Goal: Transaction & Acquisition: Book appointment/travel/reservation

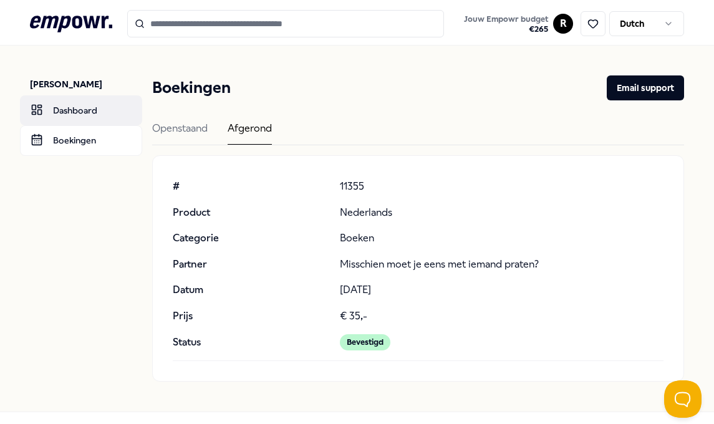
click at [67, 112] on link "Dashboard" at bounding box center [81, 110] width 122 height 30
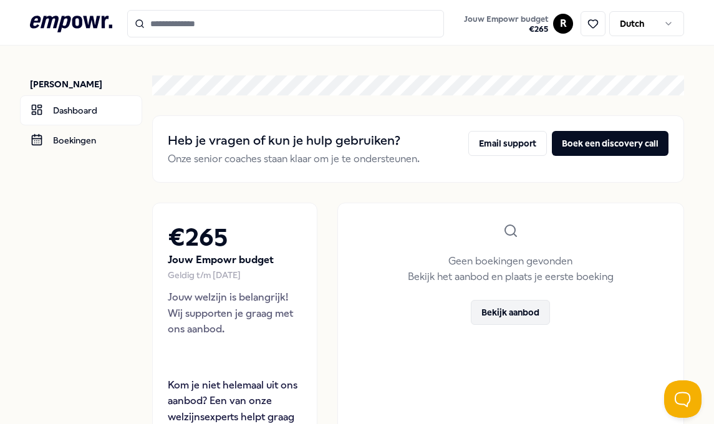
click at [503, 313] on button "Bekijk aanbod" at bounding box center [510, 312] width 79 height 25
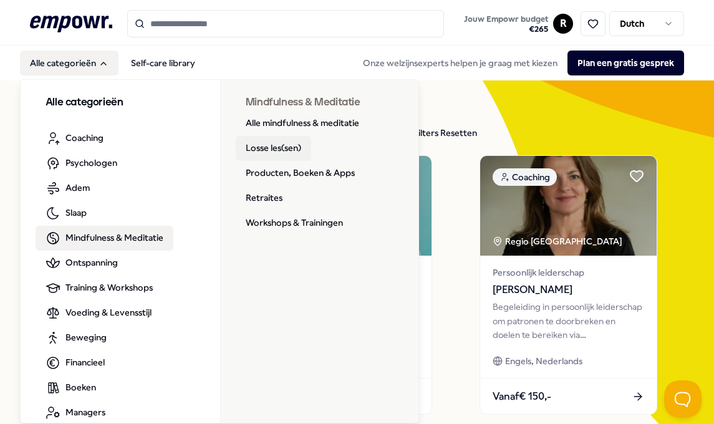
click at [276, 152] on link "Losse les(sen)" at bounding box center [273, 148] width 75 height 25
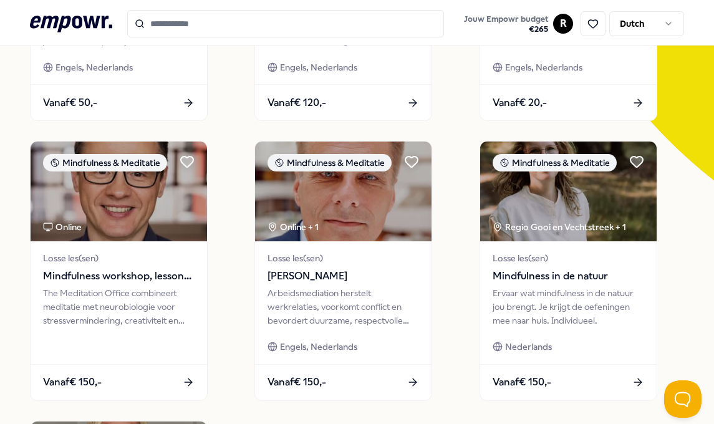
scroll to position [294, 0]
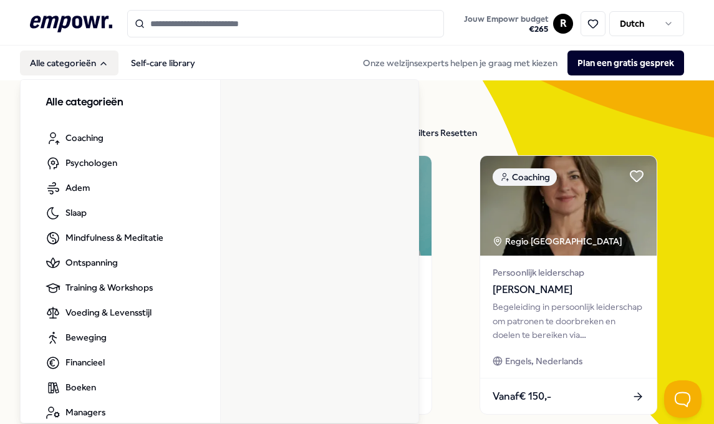
click at [59, 53] on button "Alle categorieën" at bounding box center [69, 63] width 99 height 25
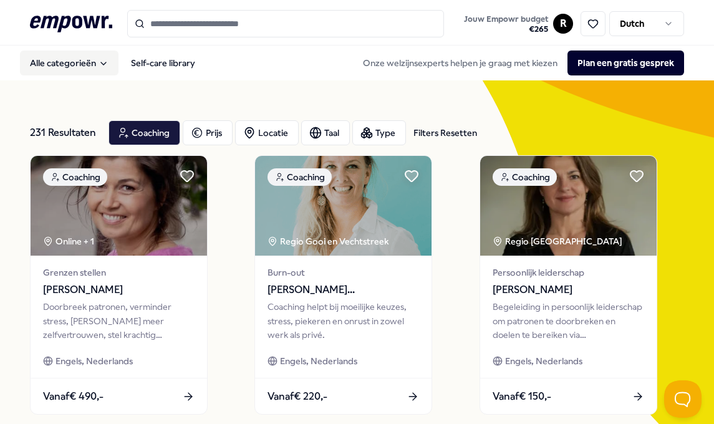
click at [59, 56] on button "Alle categorieën" at bounding box center [69, 63] width 99 height 25
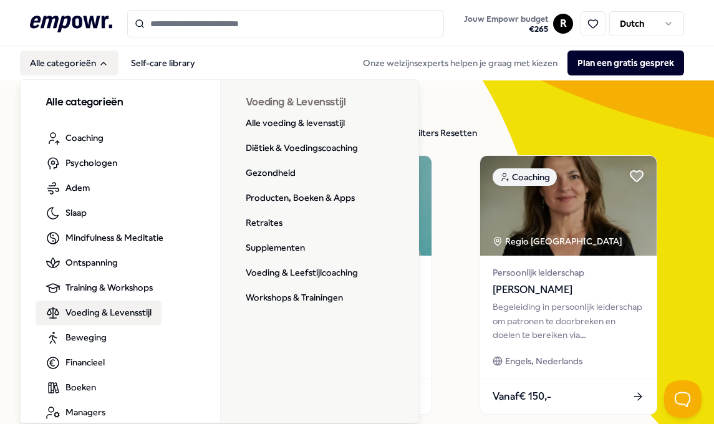
scroll to position [16, 0]
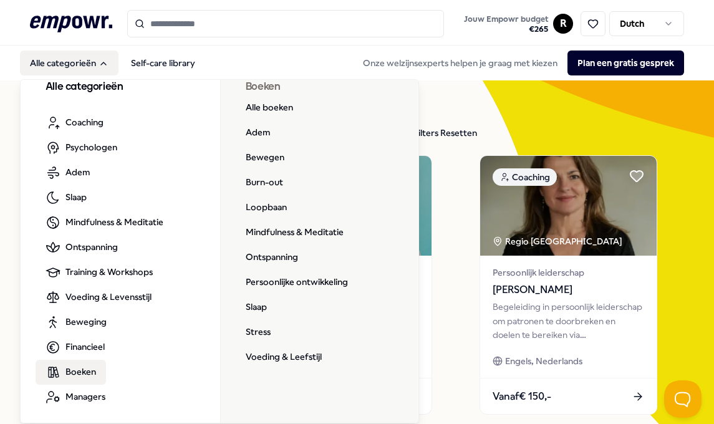
click at [77, 372] on span "Boeken" at bounding box center [80, 372] width 31 height 14
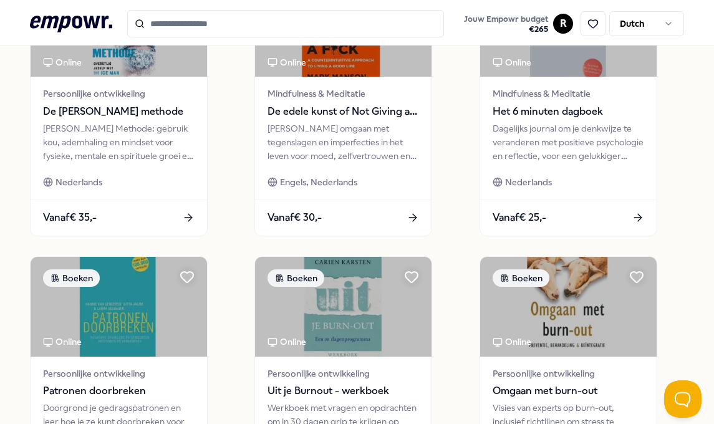
scroll to position [456, 0]
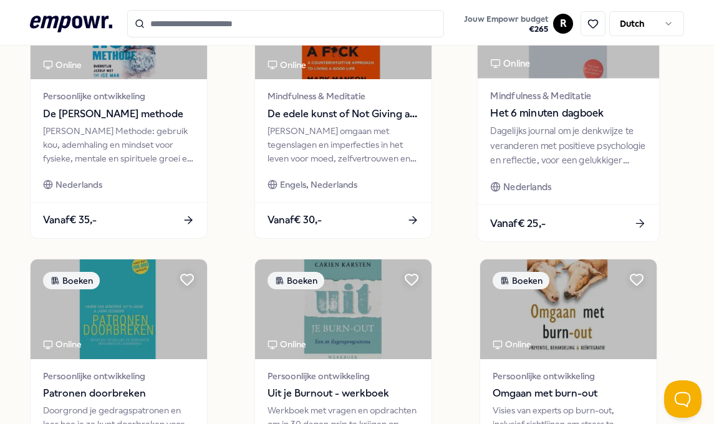
click at [514, 101] on span "Mindfulness & Meditatie" at bounding box center [568, 96] width 156 height 14
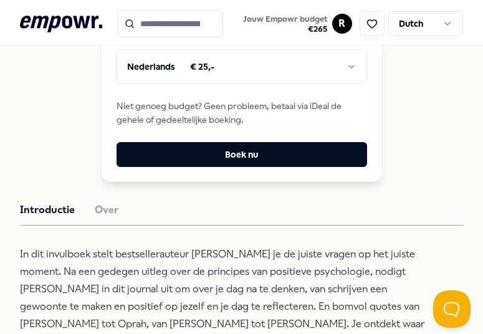
scroll to position [313, 0]
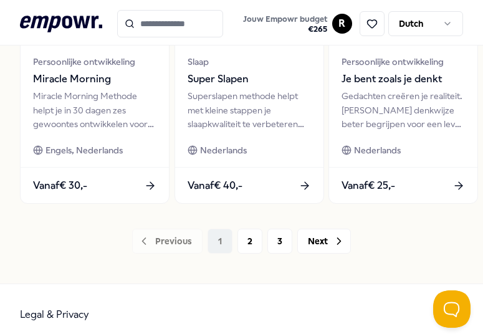
scroll to position [991, 0]
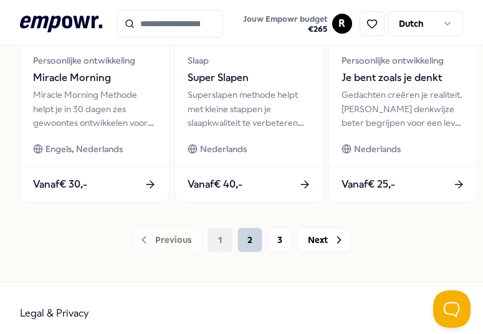
click at [248, 242] on button "2" at bounding box center [250, 240] width 25 height 25
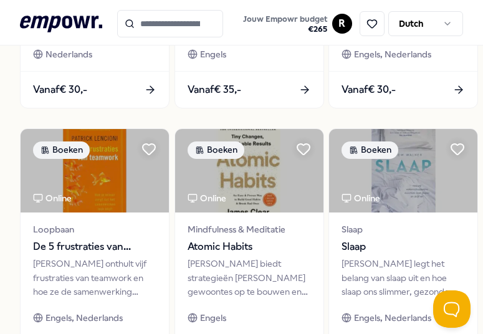
scroll to position [833, 0]
